Goal: Find contact information: Find contact information

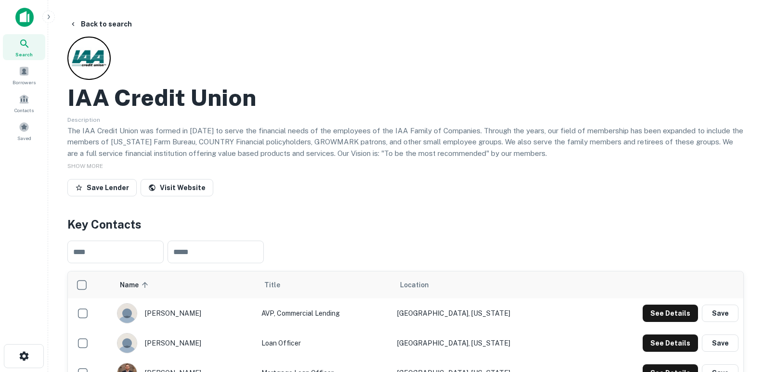
click at [23, 42] on icon at bounding box center [25, 44] width 12 height 12
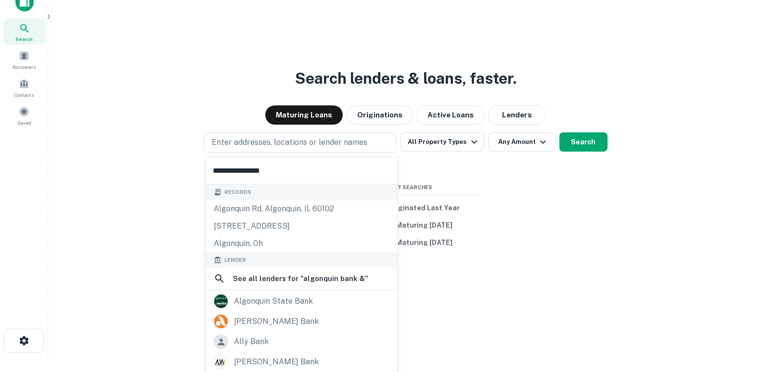
scroll to position [69, 0]
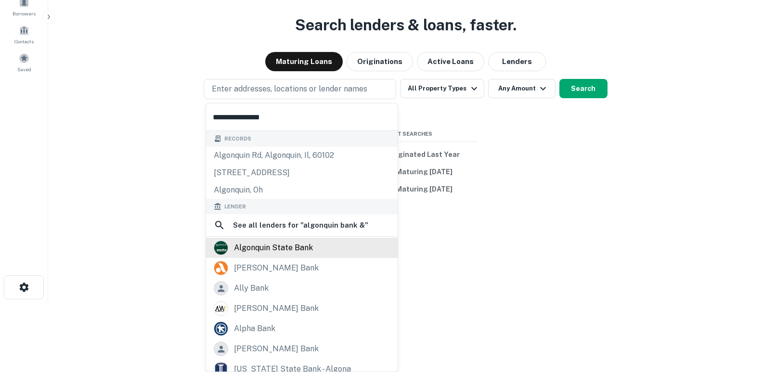
type input "**********"
click at [296, 241] on div "algonquin state bank" at bounding box center [273, 248] width 79 height 14
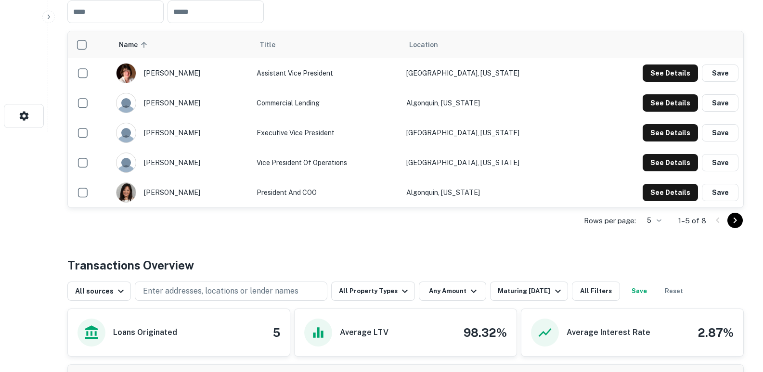
scroll to position [241, 0]
click at [738, 225] on icon "Go to next page" at bounding box center [736, 220] width 12 height 12
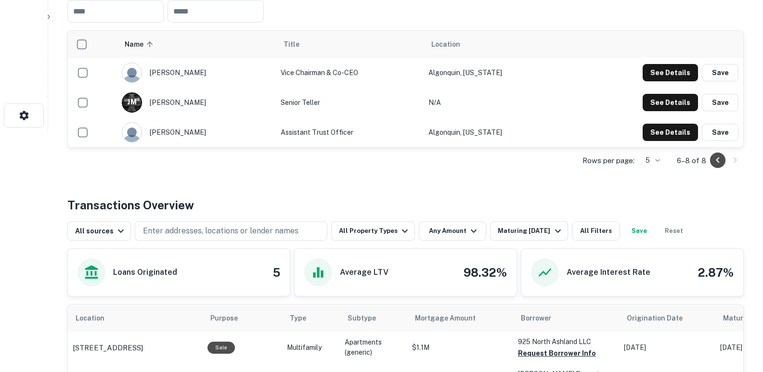
click at [718, 162] on icon "Go to previous page" at bounding box center [718, 161] width 12 height 12
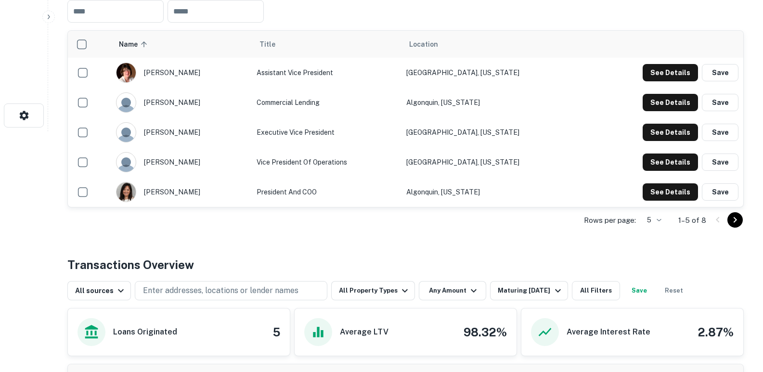
scroll to position [193, 0]
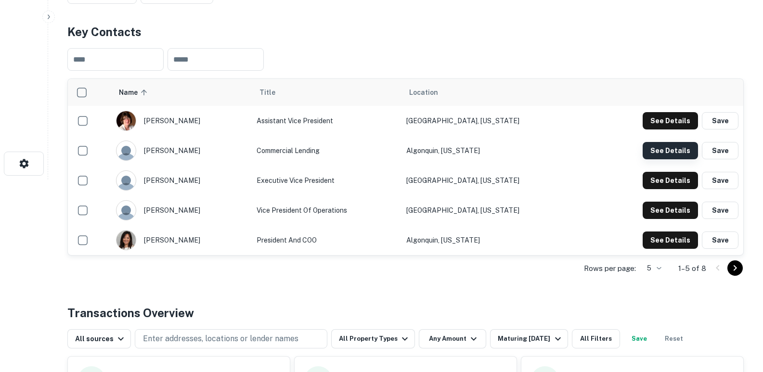
click at [672, 145] on button "See Details" at bounding box center [670, 150] width 55 height 17
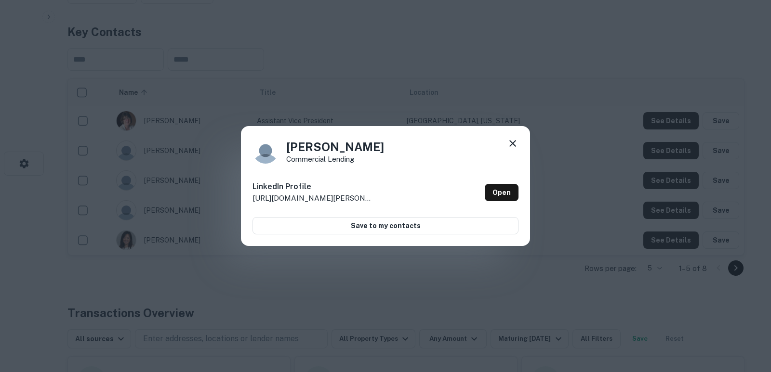
click at [515, 149] on icon at bounding box center [513, 144] width 12 height 12
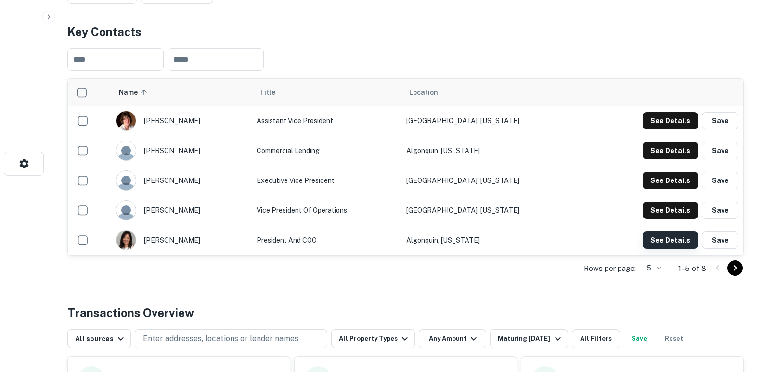
click at [676, 238] on button "See Details" at bounding box center [670, 240] width 55 height 17
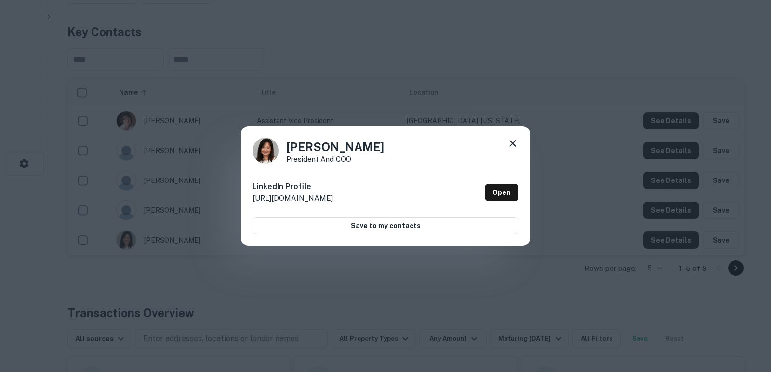
click at [519, 141] on div "Karen Villaflor President and COO LinkedIn Profile http://www.linkedin.com/in/k…" at bounding box center [385, 186] width 289 height 120
click at [515, 141] on icon at bounding box center [512, 143] width 7 height 7
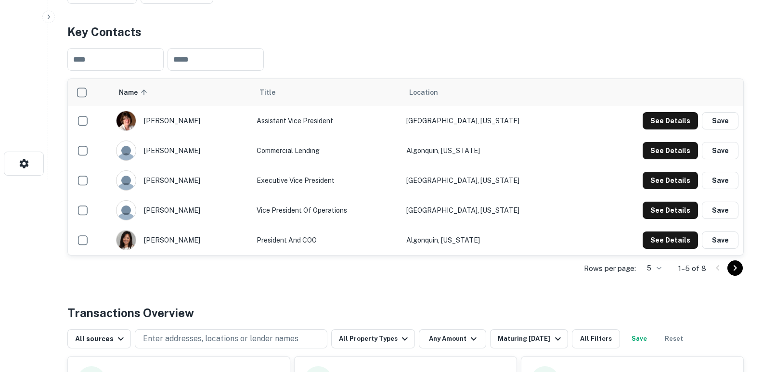
scroll to position [0, 0]
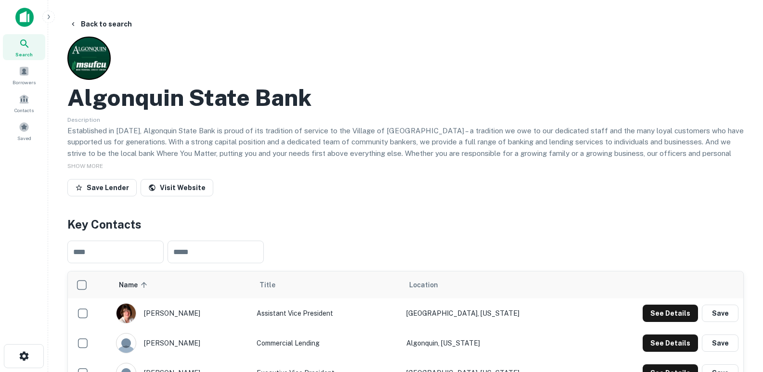
click at [24, 45] on icon at bounding box center [24, 43] width 8 height 8
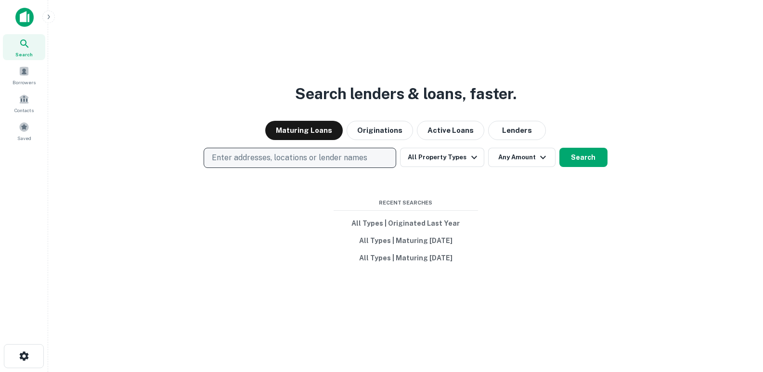
click at [249, 161] on p "Enter addresses, locations or lender names" at bounding box center [290, 158] width 156 height 12
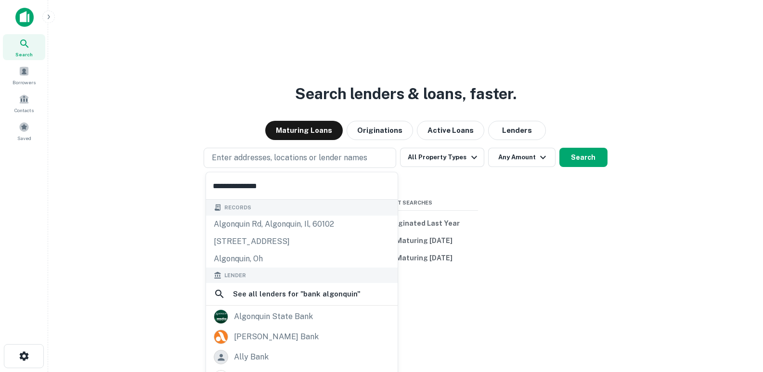
type input "**********"
